Goal: Find specific page/section: Find specific page/section

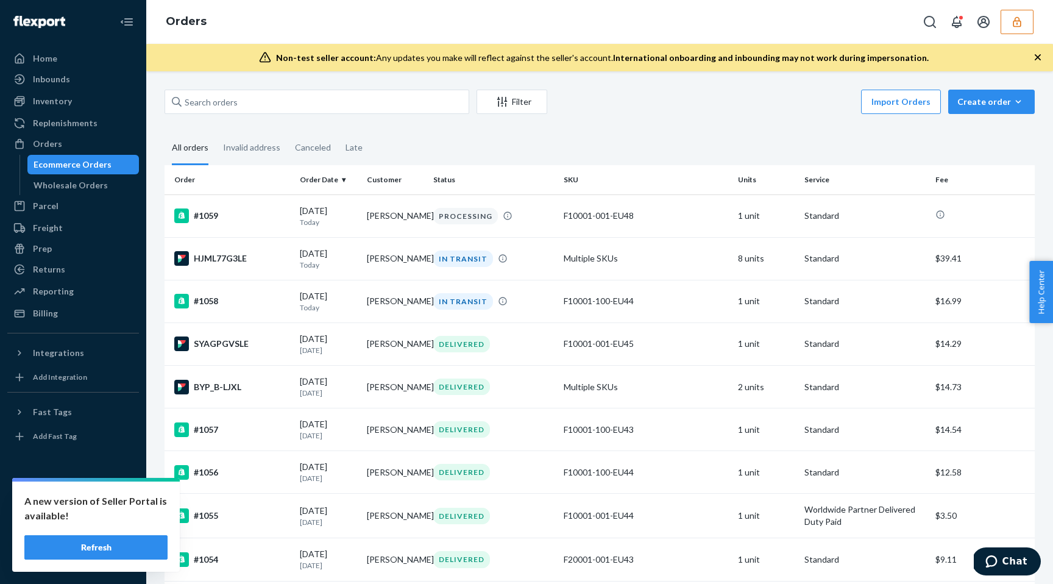
click at [139, 547] on button "Refresh" at bounding box center [95, 547] width 143 height 24
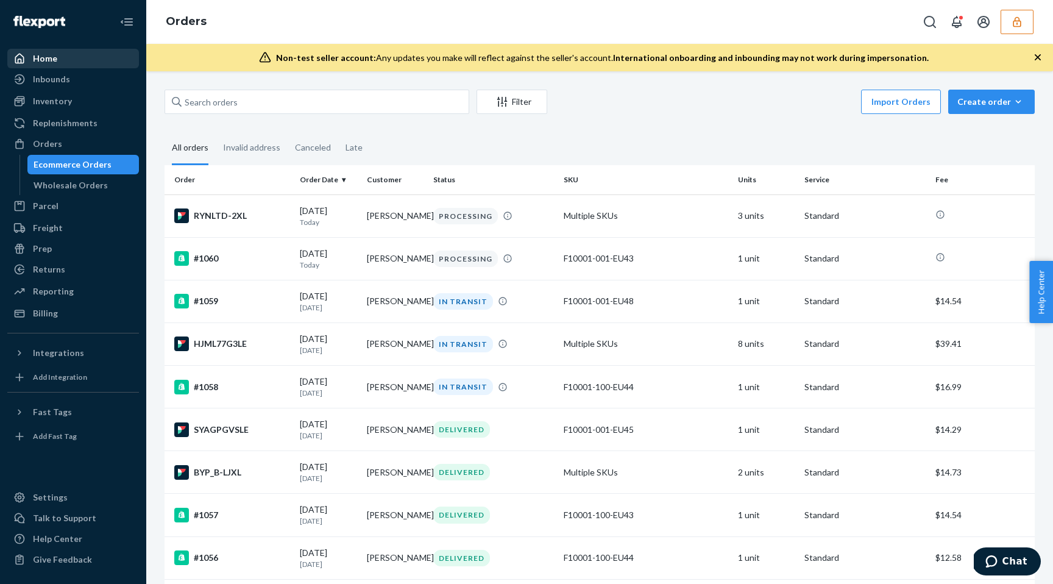
click at [121, 54] on div "Home" at bounding box center [73, 58] width 129 height 17
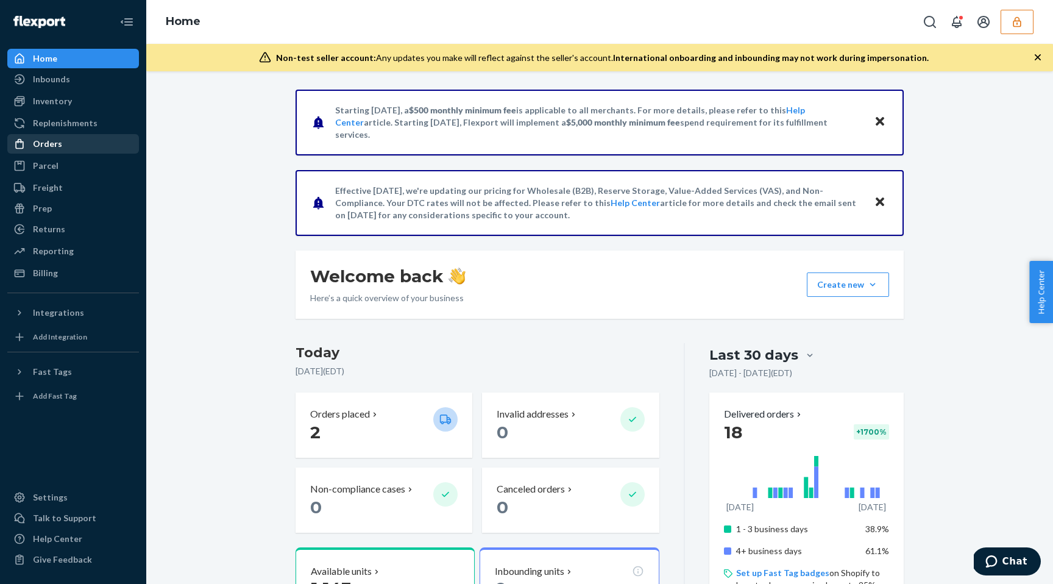
click at [84, 138] on div "Orders" at bounding box center [73, 143] width 129 height 17
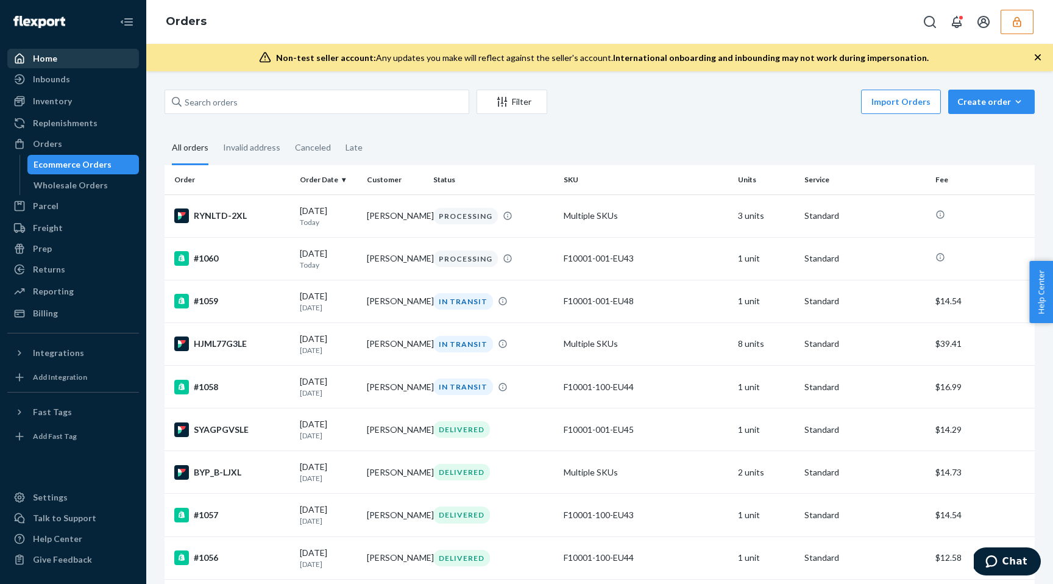
click at [99, 58] on div "Home" at bounding box center [73, 58] width 129 height 17
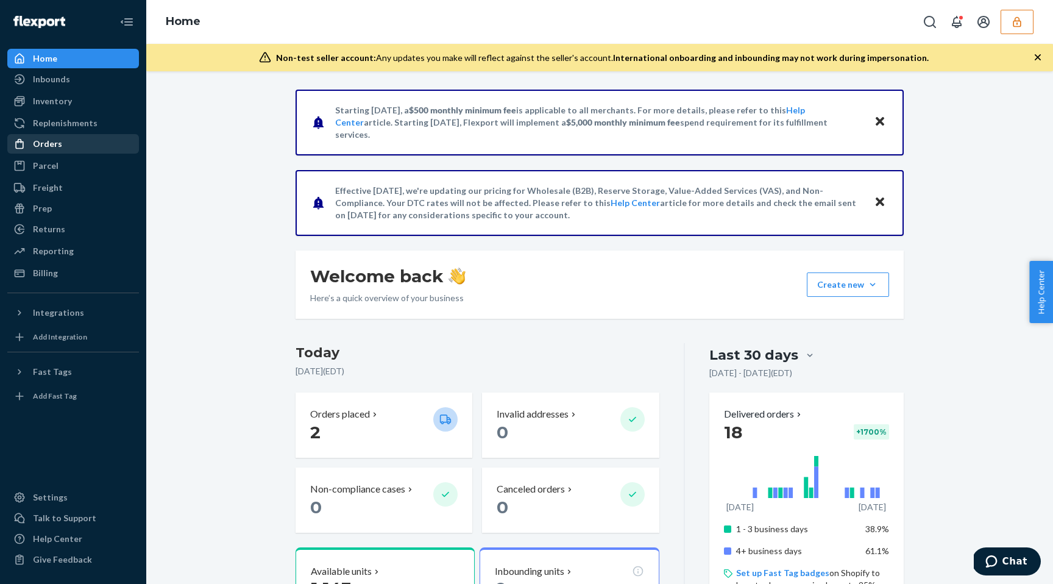
click at [98, 146] on div "Orders" at bounding box center [73, 143] width 129 height 17
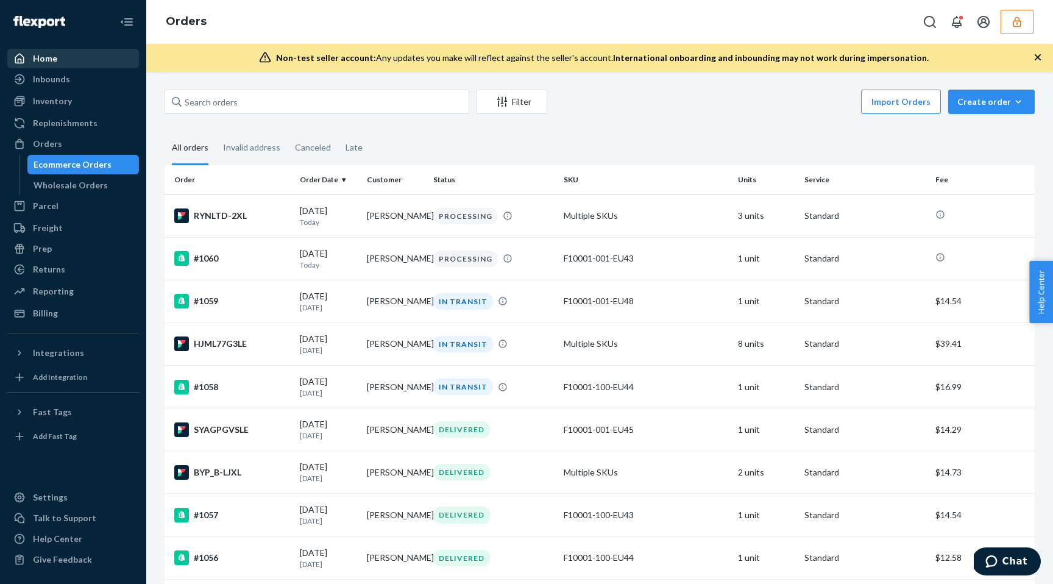
click at [103, 59] on div "Home" at bounding box center [73, 58] width 129 height 17
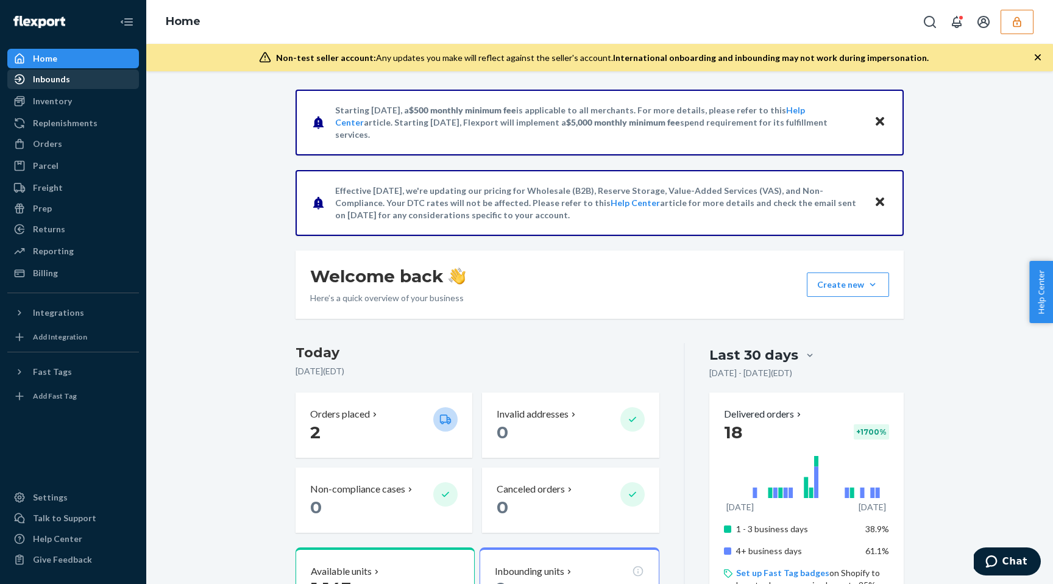
click at [97, 80] on div "Inbounds" at bounding box center [73, 79] width 129 height 17
